Goal: Transaction & Acquisition: Download file/media

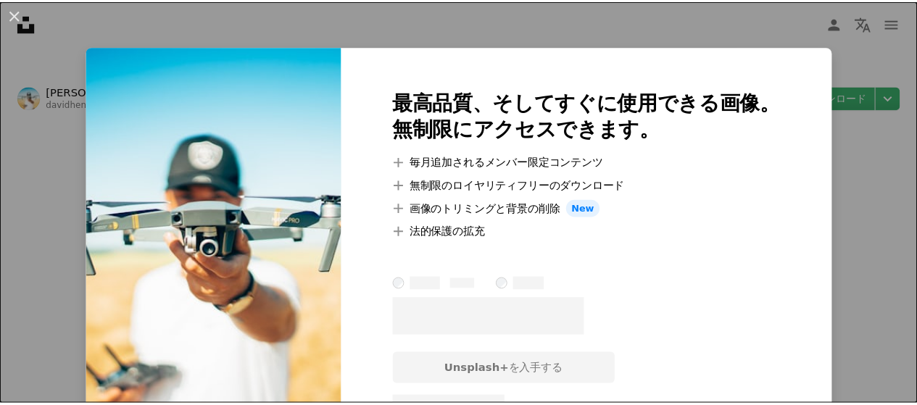
scroll to position [65, 0]
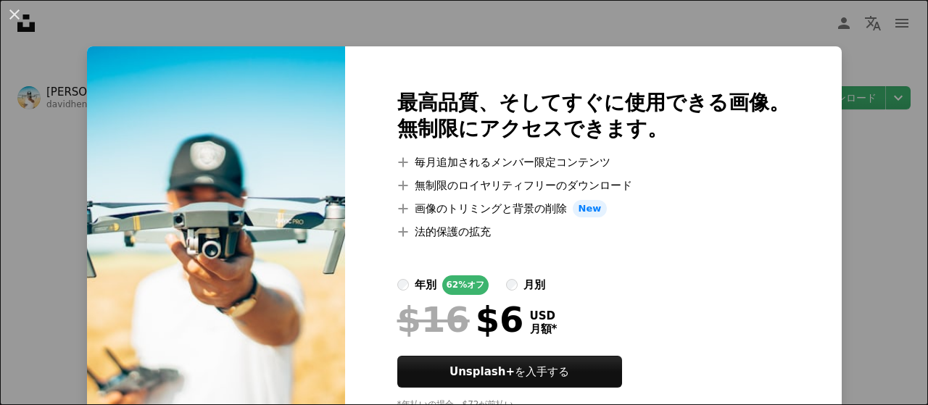
click at [835, 130] on div "An X shape 最高品質、そしてすぐに使用できる画像。 無制限にアクセスできます。 A plus sign 毎月追加されるメンバー限定コンテンツ A p…" at bounding box center [464, 202] width 928 height 405
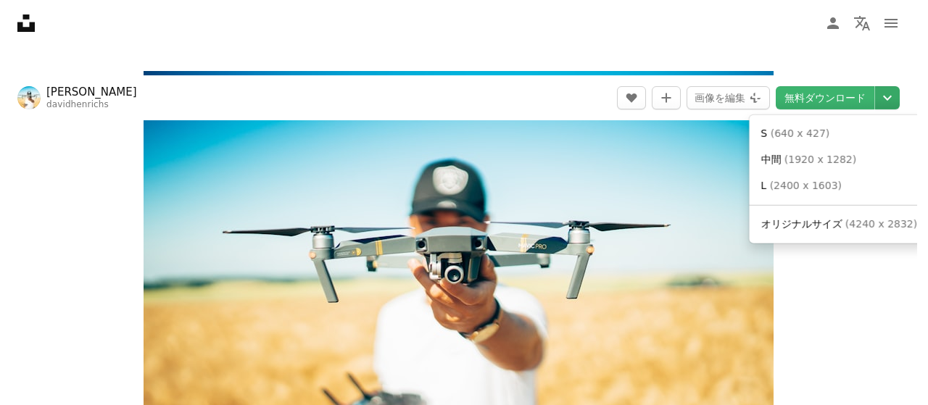
click at [896, 99] on icon "Chevron down" at bounding box center [887, 97] width 23 height 17
click at [798, 157] on span "( 1920 x 1282 )" at bounding box center [821, 160] width 72 height 12
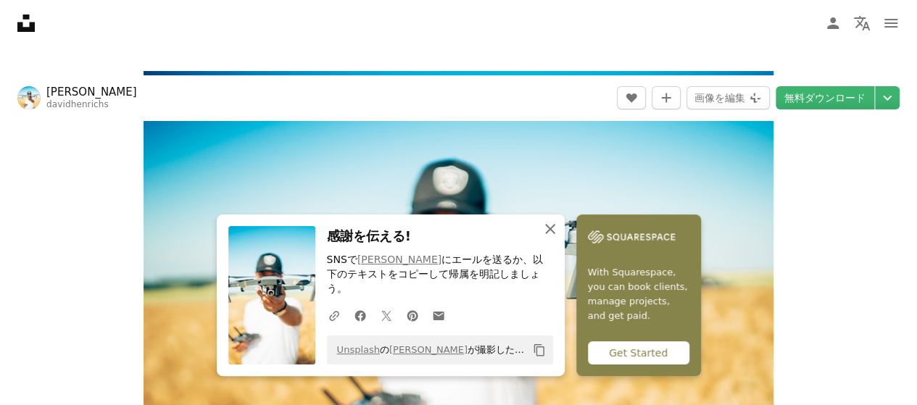
click at [554, 238] on icon "An X shape" at bounding box center [550, 228] width 17 height 17
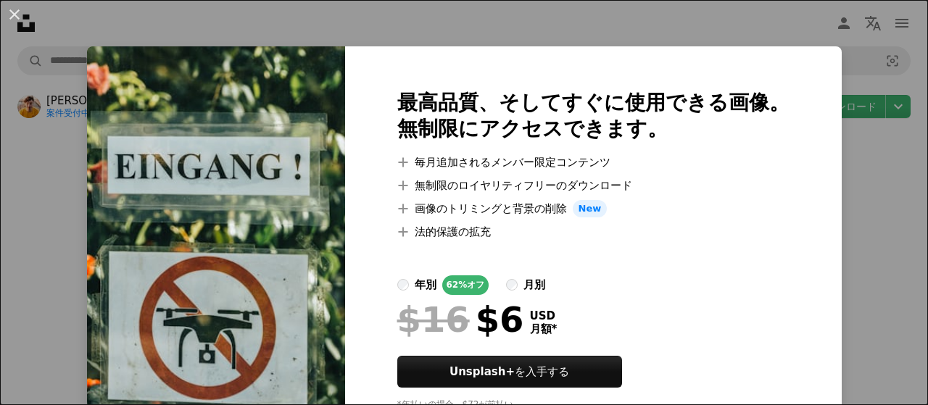
click at [837, 170] on div "An X shape 最高品質、そしてすぐに使用できる画像。 無制限にアクセスできます。 A plus sign 毎月追加されるメンバー限定コンテンツ A p…" at bounding box center [464, 202] width 928 height 405
